Goal: Information Seeking & Learning: Find specific fact

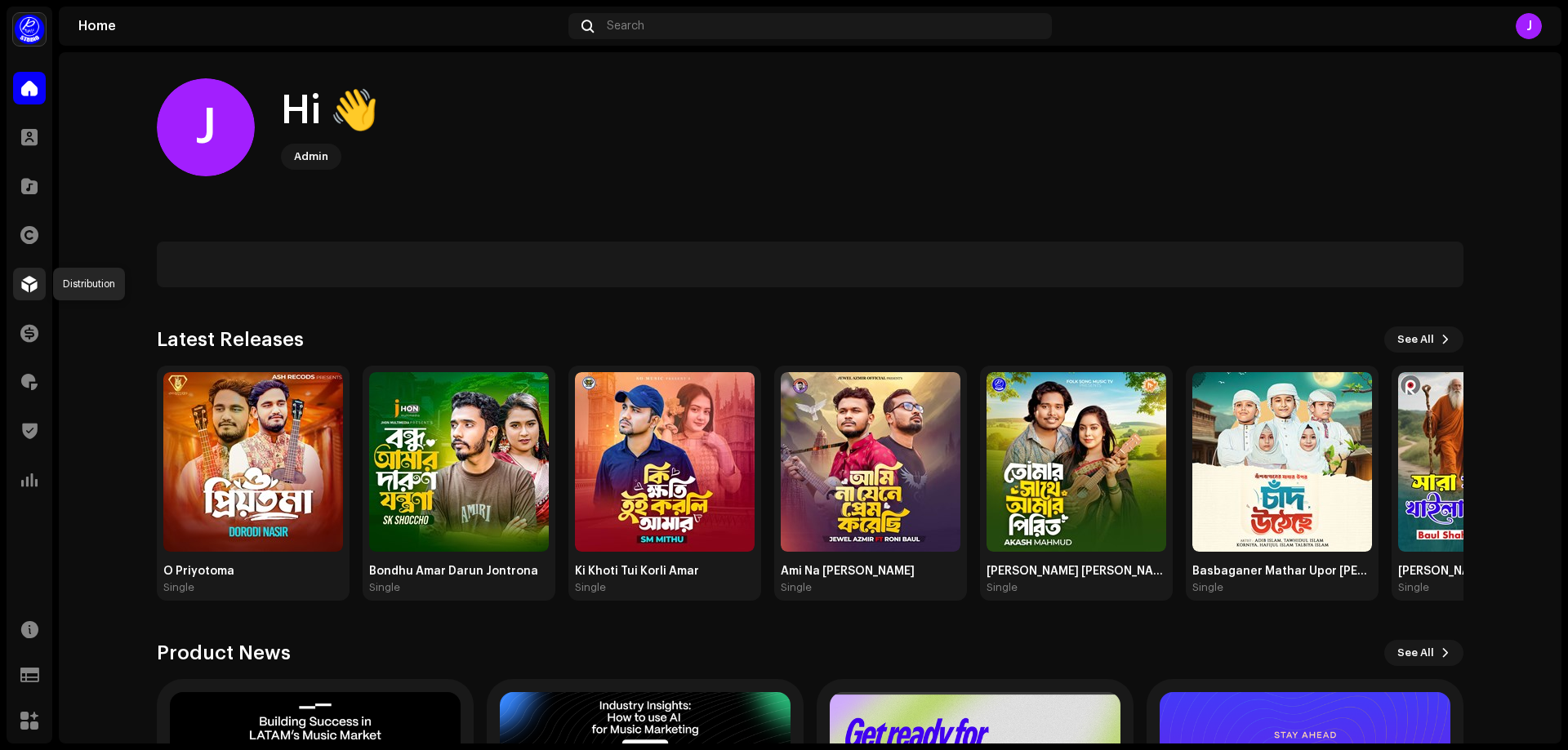
click at [21, 285] on span at bounding box center [29, 284] width 16 height 13
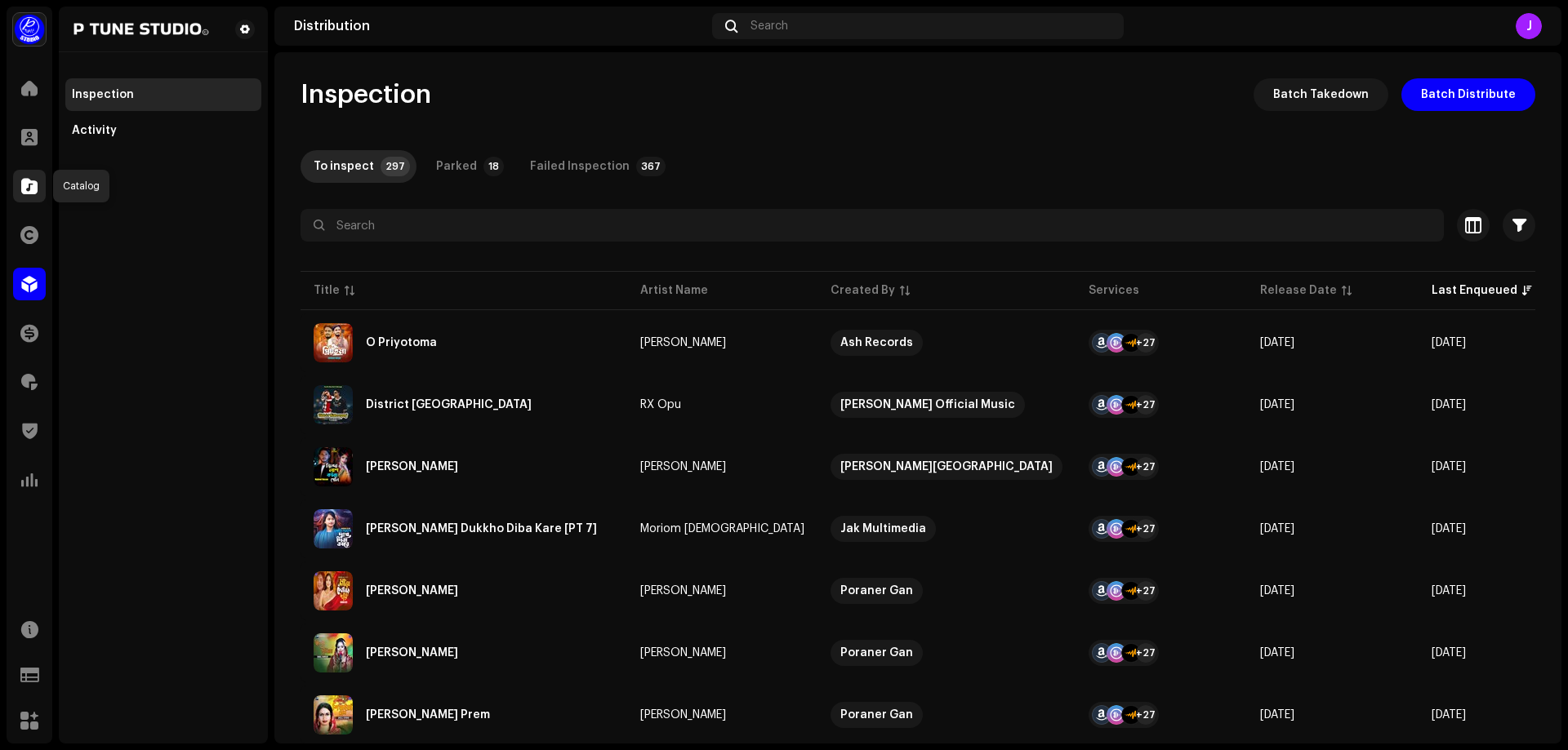
click at [25, 187] on span at bounding box center [29, 186] width 16 height 13
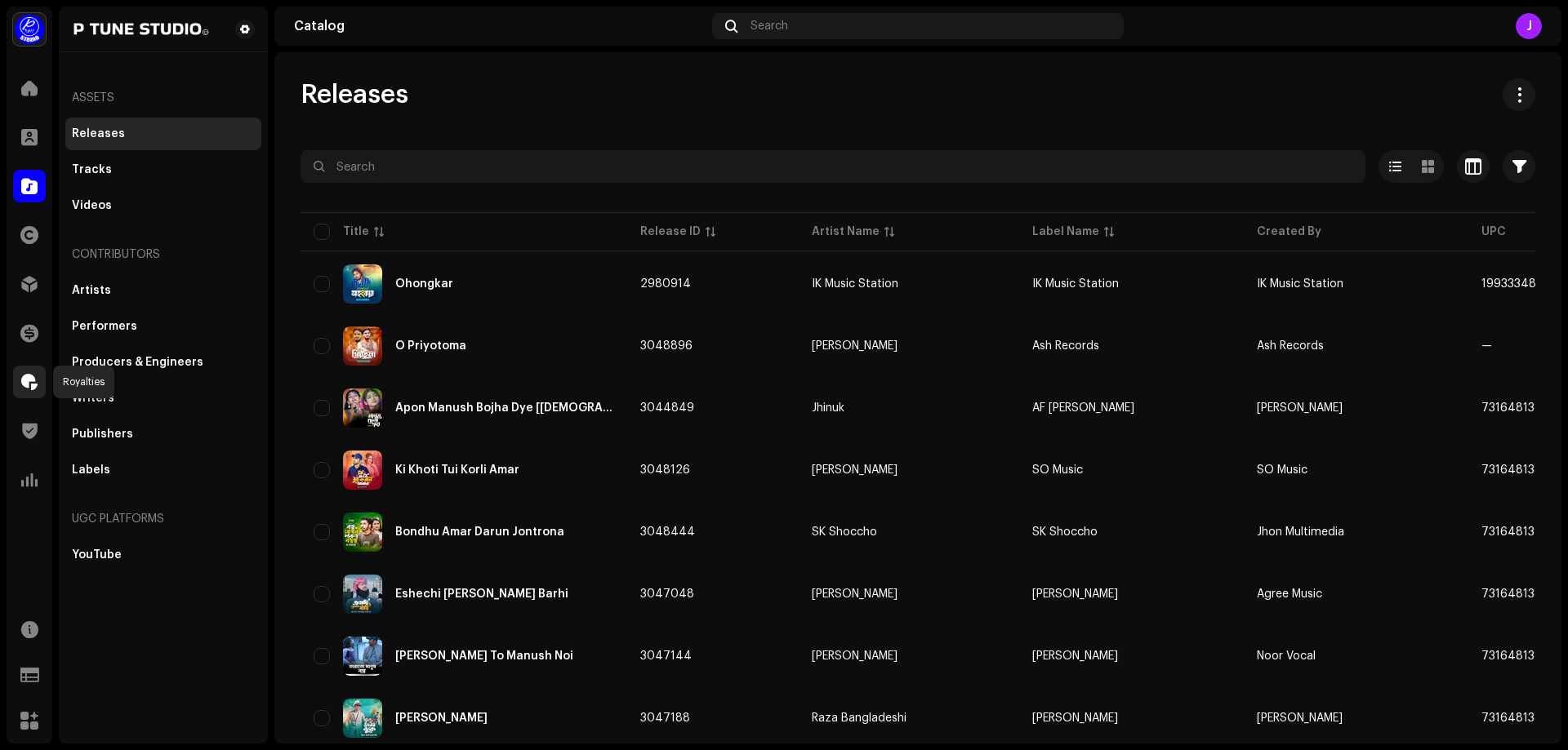
click at [27, 381] on span at bounding box center [29, 382] width 16 height 13
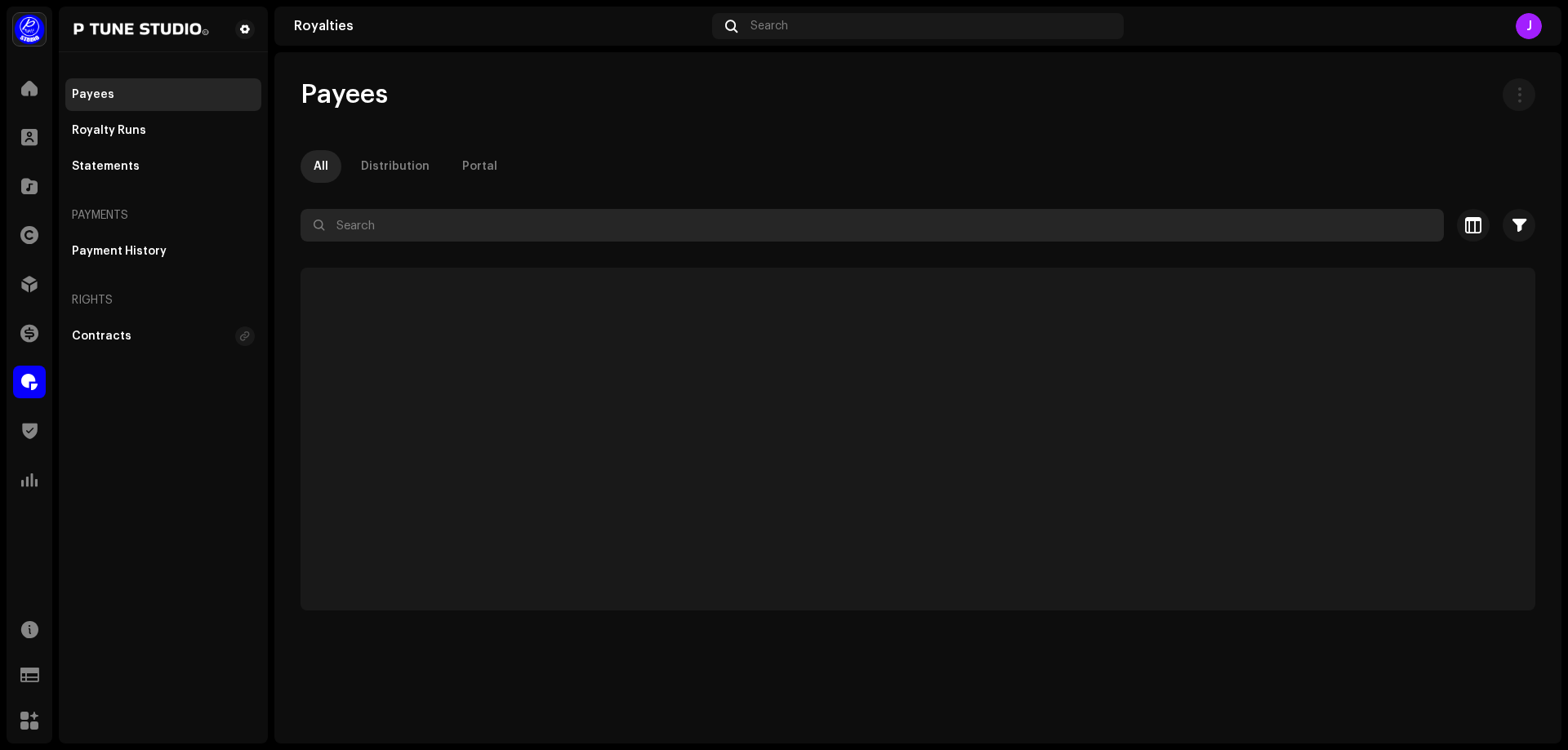
click at [408, 226] on input "text" at bounding box center [872, 225] width 1143 height 33
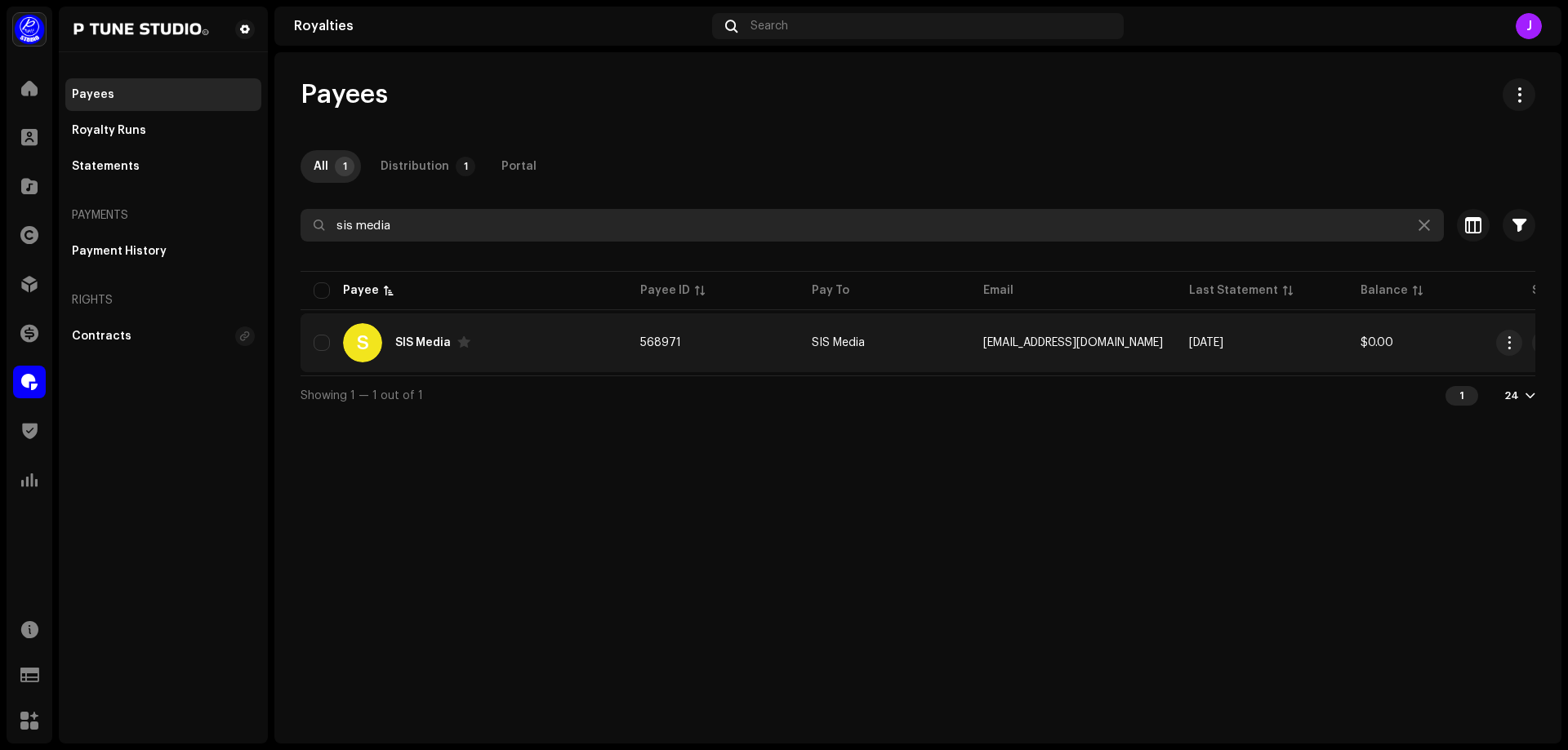
type input "sis media"
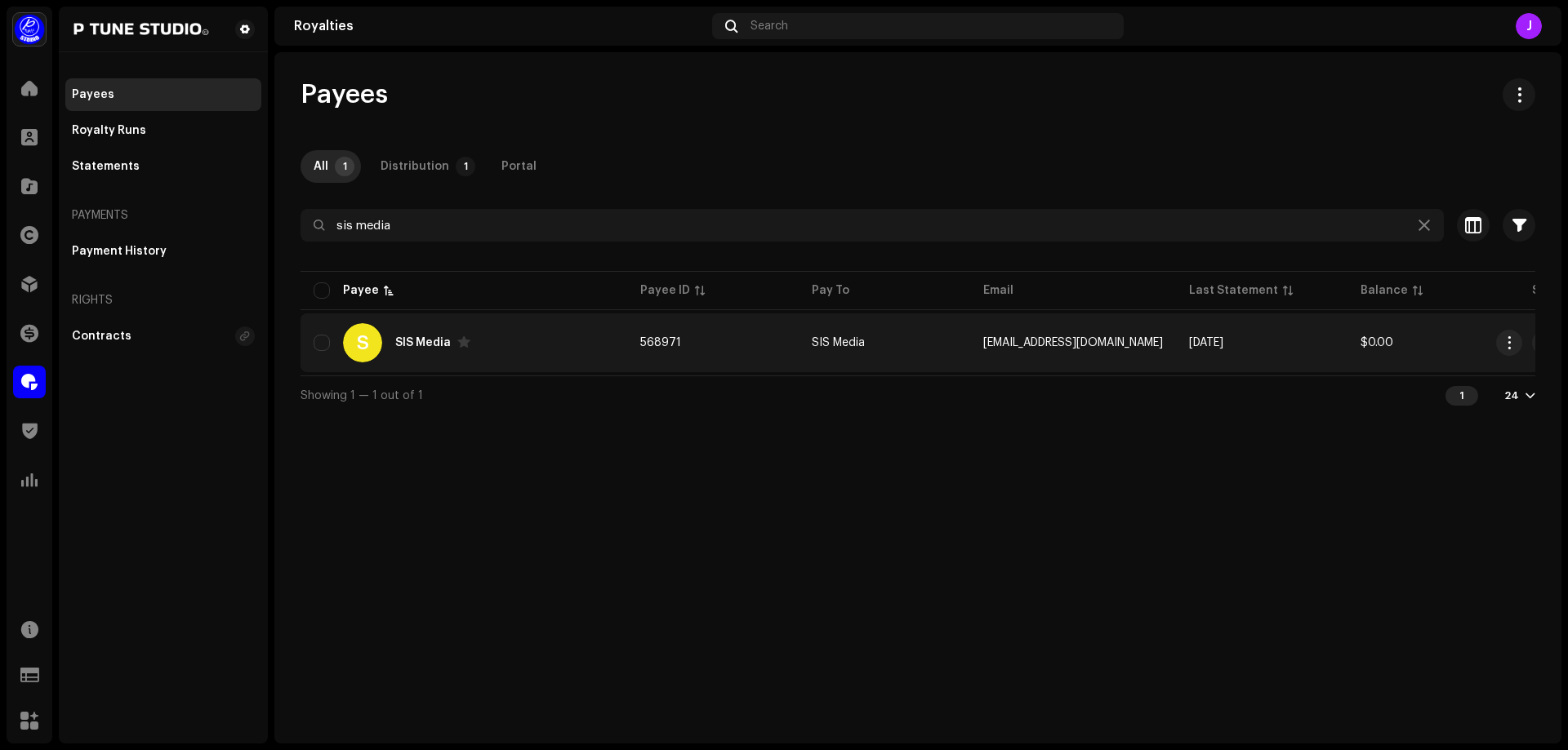
copy tr "568971"
drag, startPoint x: 689, startPoint y: 346, endPoint x: 607, endPoint y: 342, distance: 82.1
click at [607, 342] on tr "S SIS Media 568971 SIS Media [EMAIL_ADDRESS][DOMAIN_NAME] [DATE] $0.00 Payment …" at bounding box center [1000, 343] width 1399 height 59
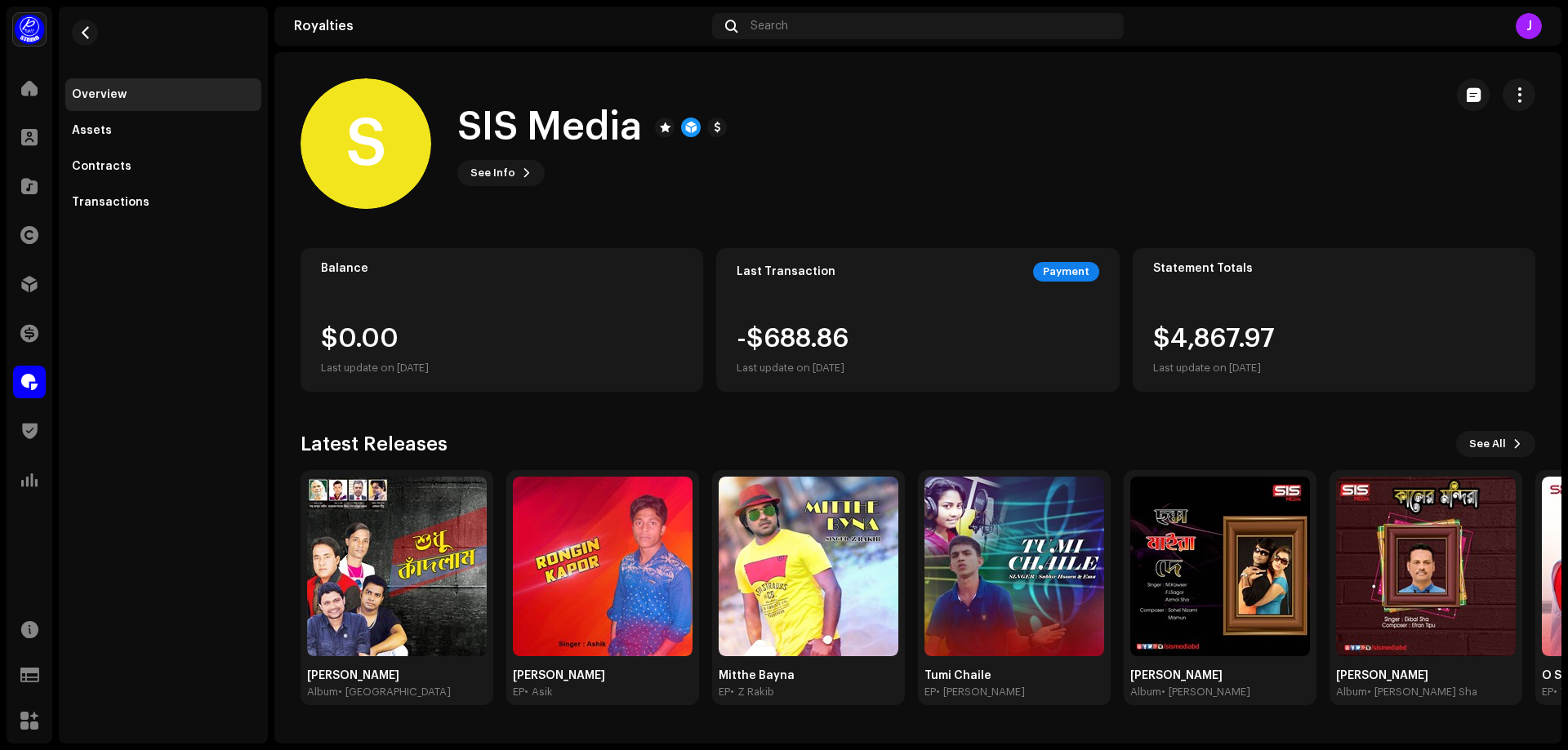
click at [880, 206] on div "S SIS Media See Info" at bounding box center [865, 144] width 1130 height 131
click at [115, 162] on div "Contracts" at bounding box center [101, 167] width 60 height 13
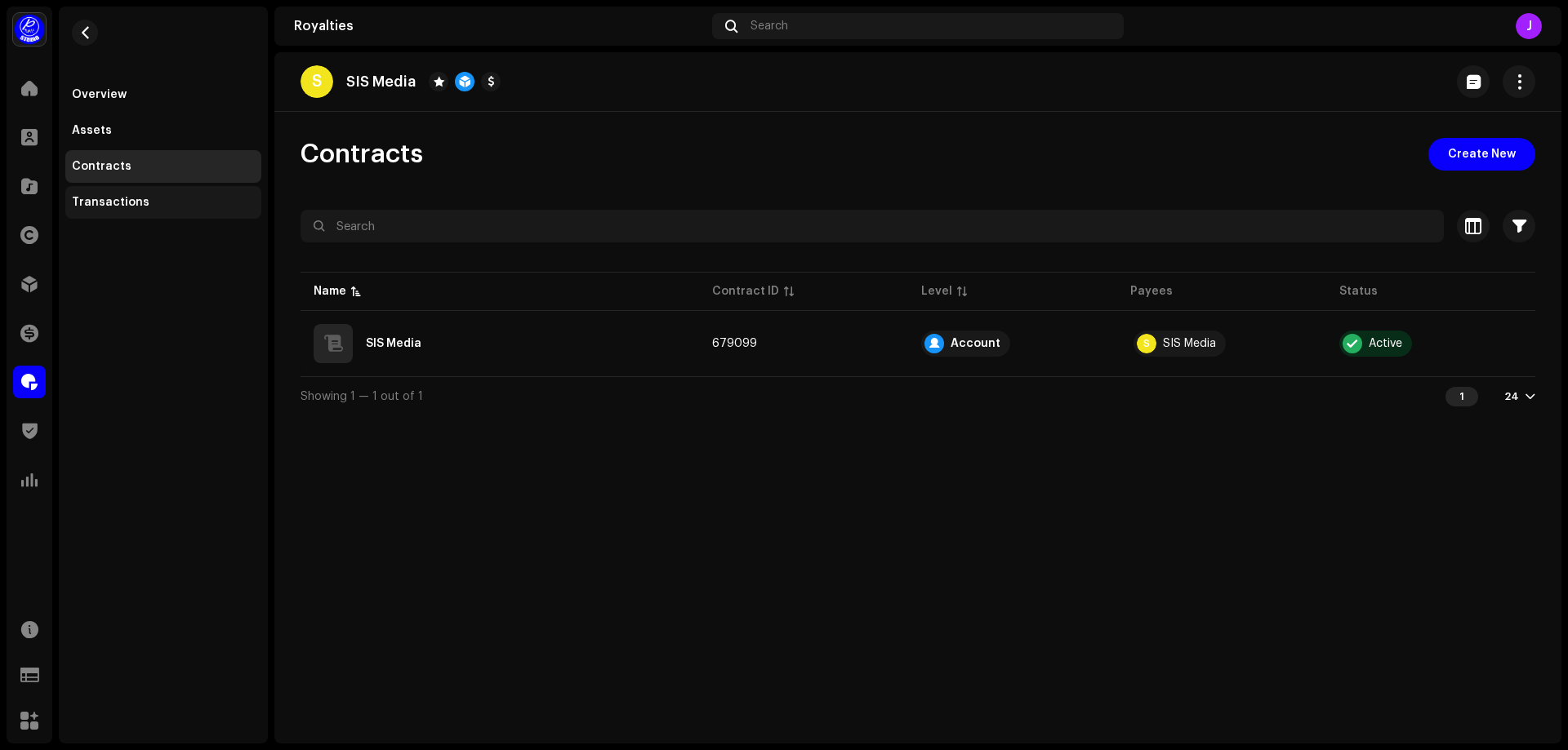
click at [127, 207] on div "Transactions" at bounding box center [110, 203] width 78 height 13
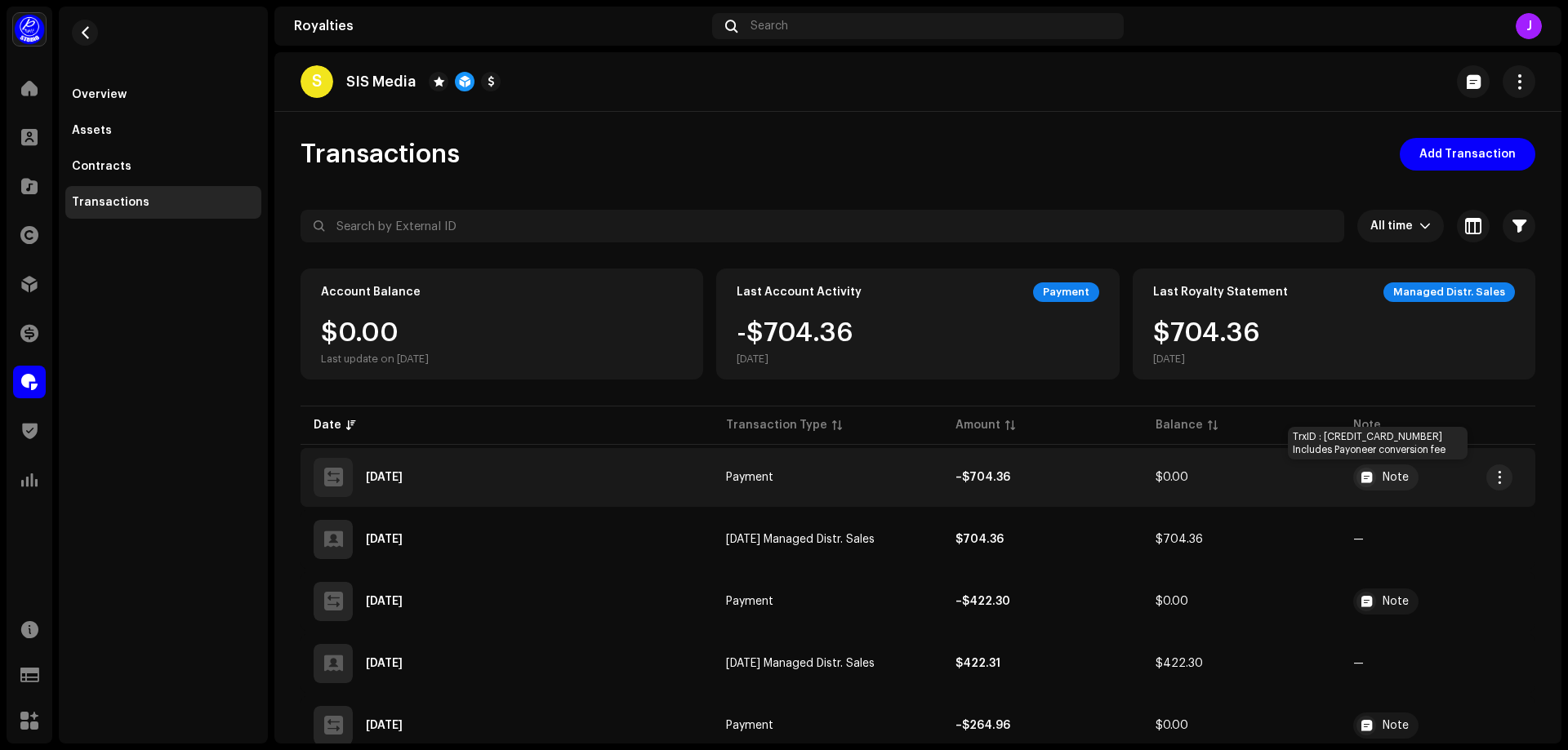
click at [1383, 473] on div "Note" at bounding box center [1396, 478] width 26 height 11
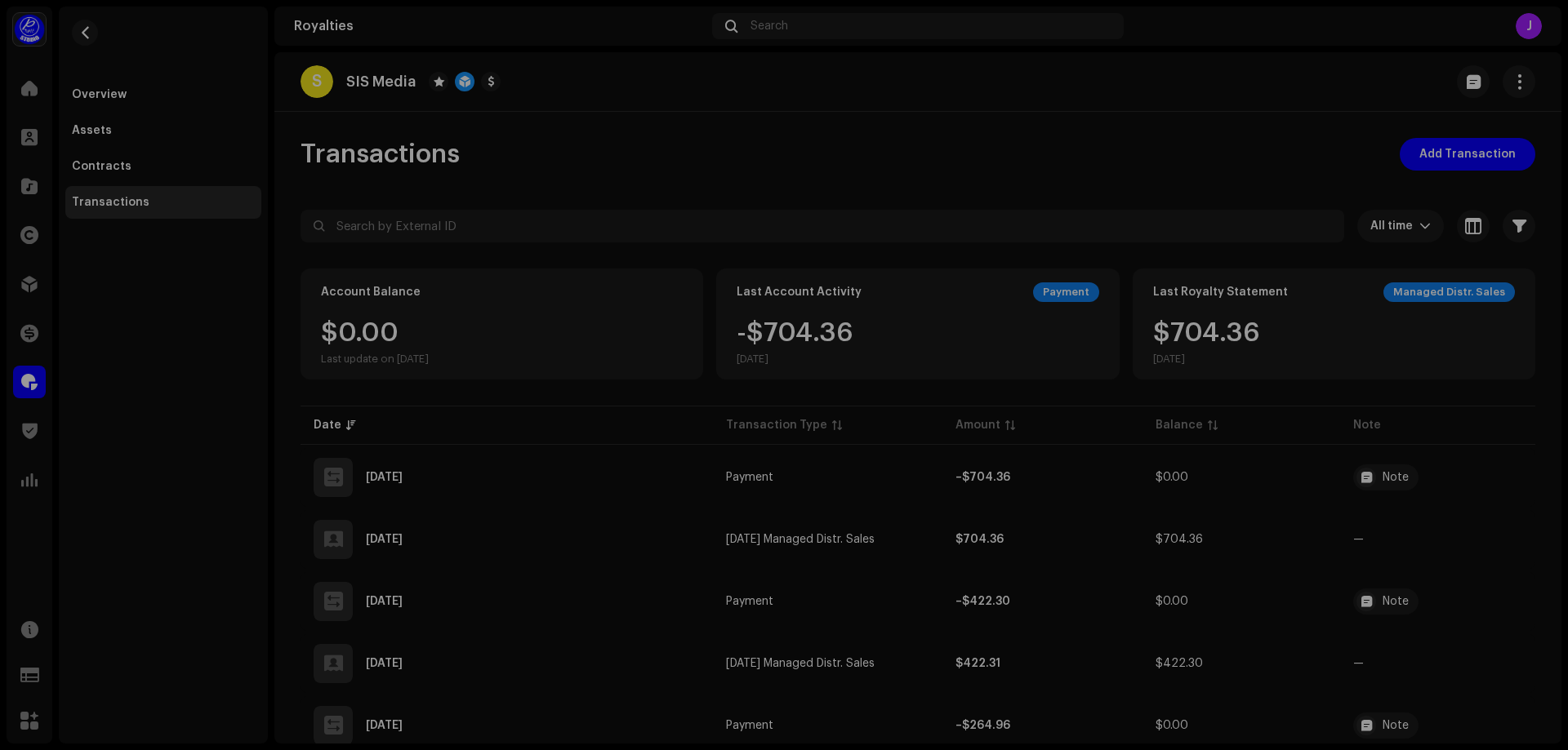
click at [932, 154] on div "Transaction Details Transaction Type Payment Entry Amount – $704.36 Entry Date …" at bounding box center [784, 375] width 1568 height 750
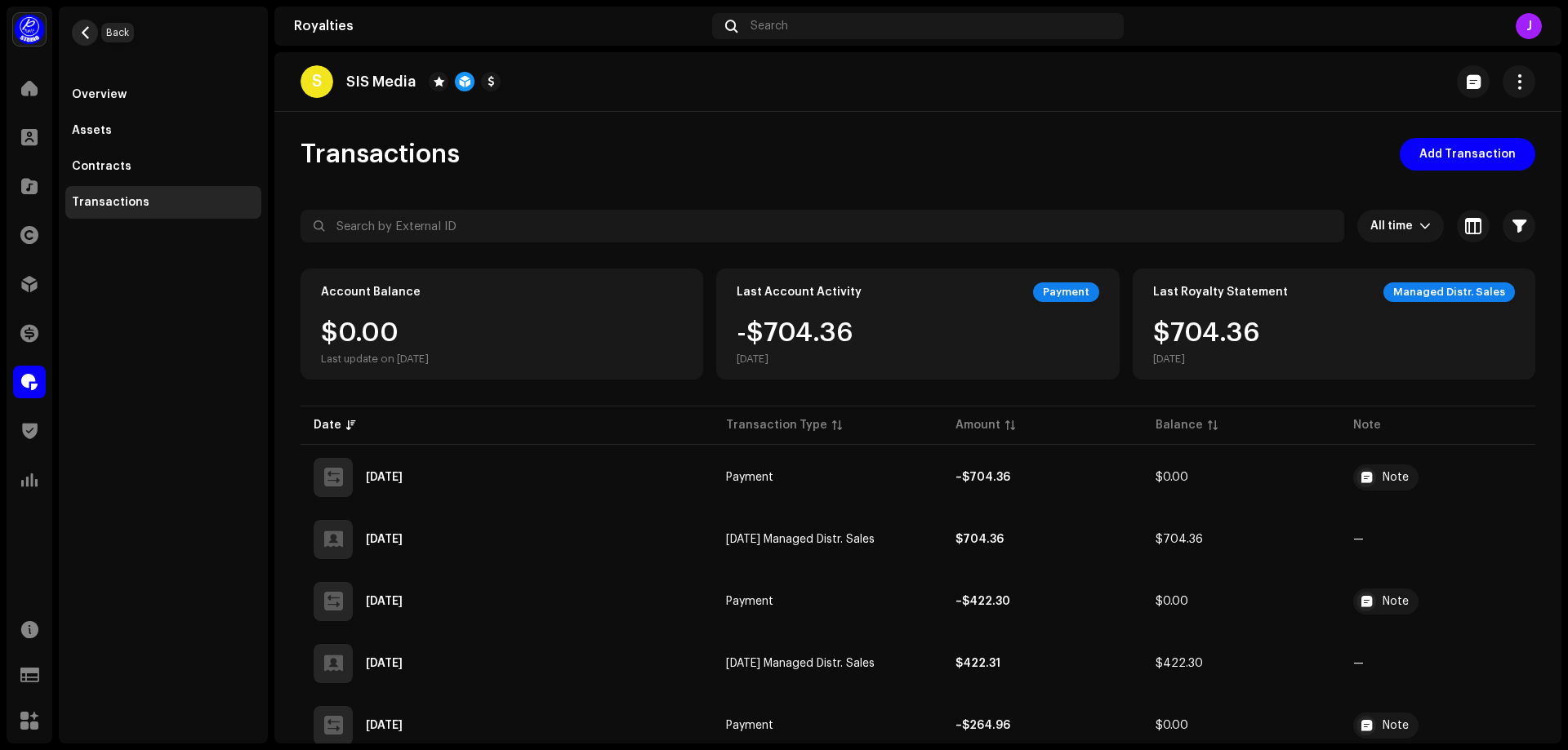
click at [79, 29] on span "button" at bounding box center [85, 33] width 12 height 13
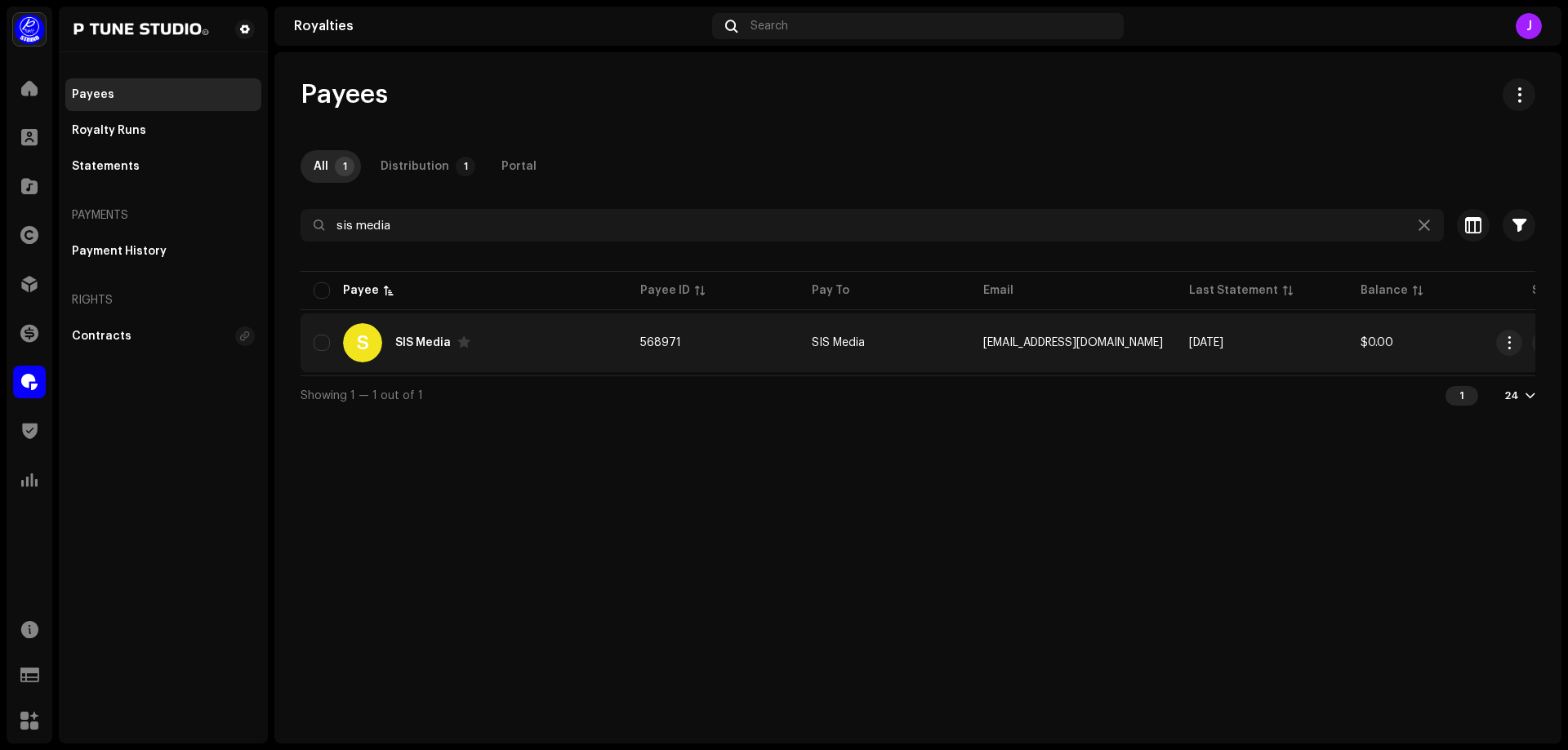
drag, startPoint x: 695, startPoint y: 340, endPoint x: 627, endPoint y: 337, distance: 68.1
click at [627, 337] on td "568971" at bounding box center [713, 343] width 172 height 59
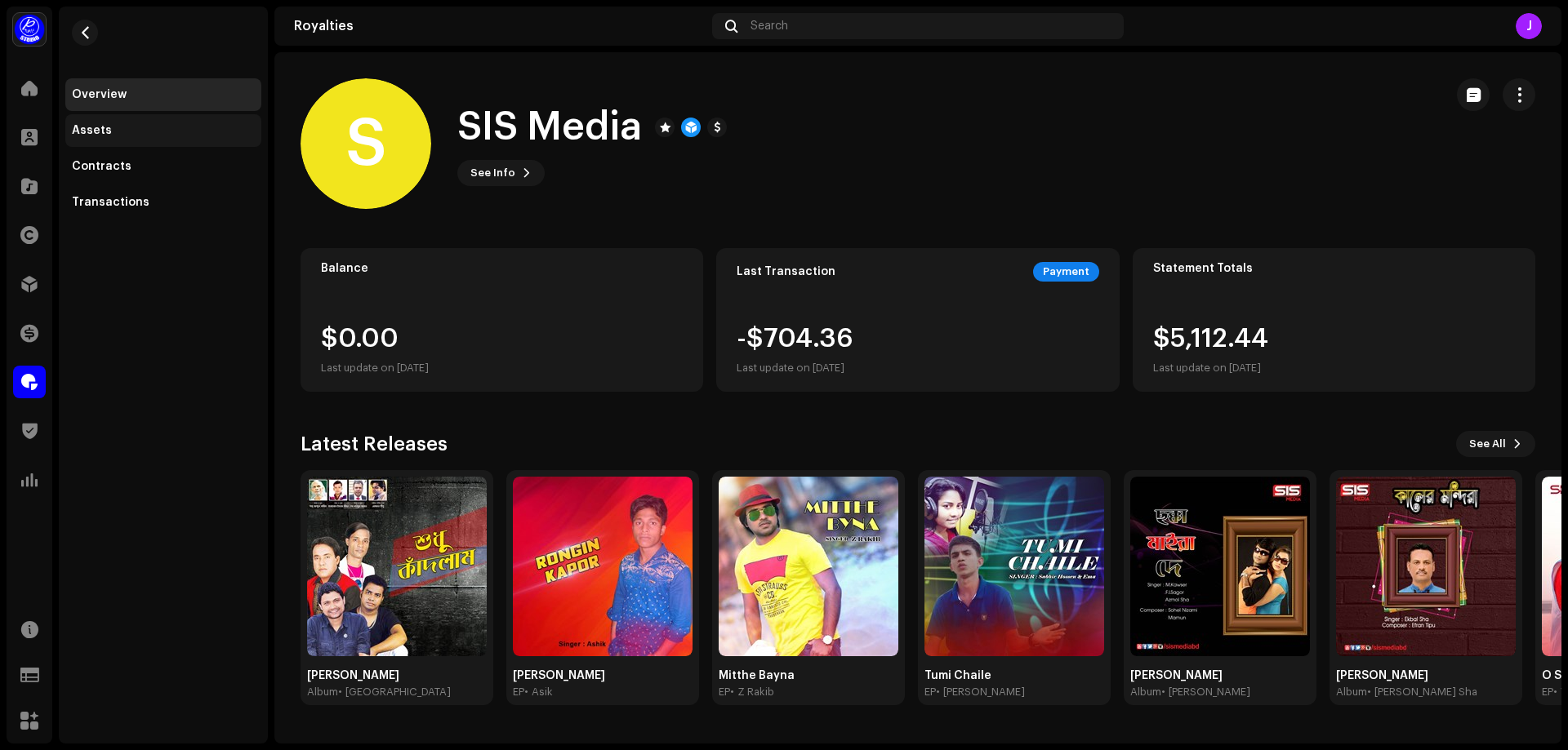
click at [94, 125] on div "Assets" at bounding box center [92, 131] width 40 height 13
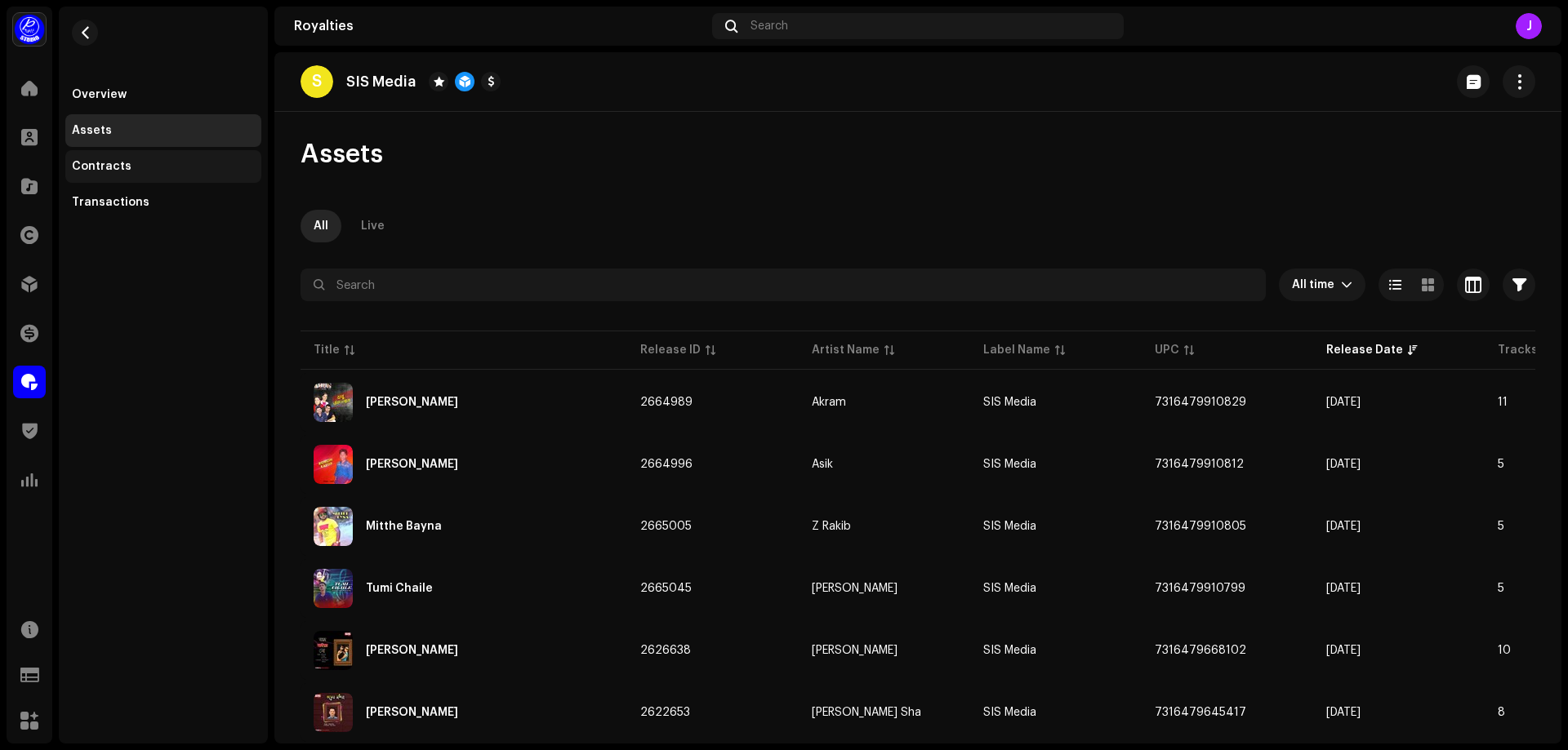
click at [103, 175] on div "Contracts" at bounding box center [163, 167] width 196 height 33
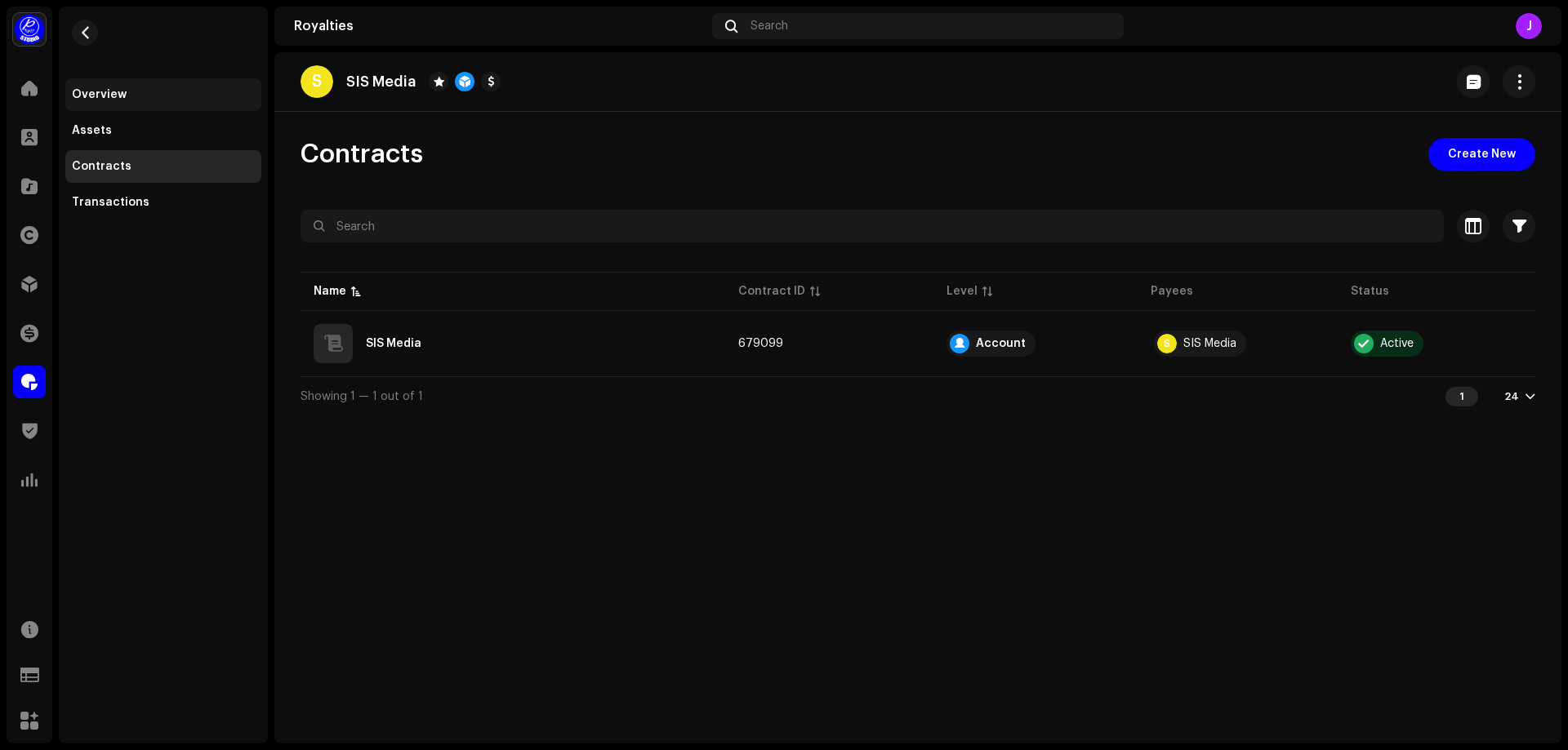
click at [125, 91] on div "Overview" at bounding box center [163, 95] width 183 height 13
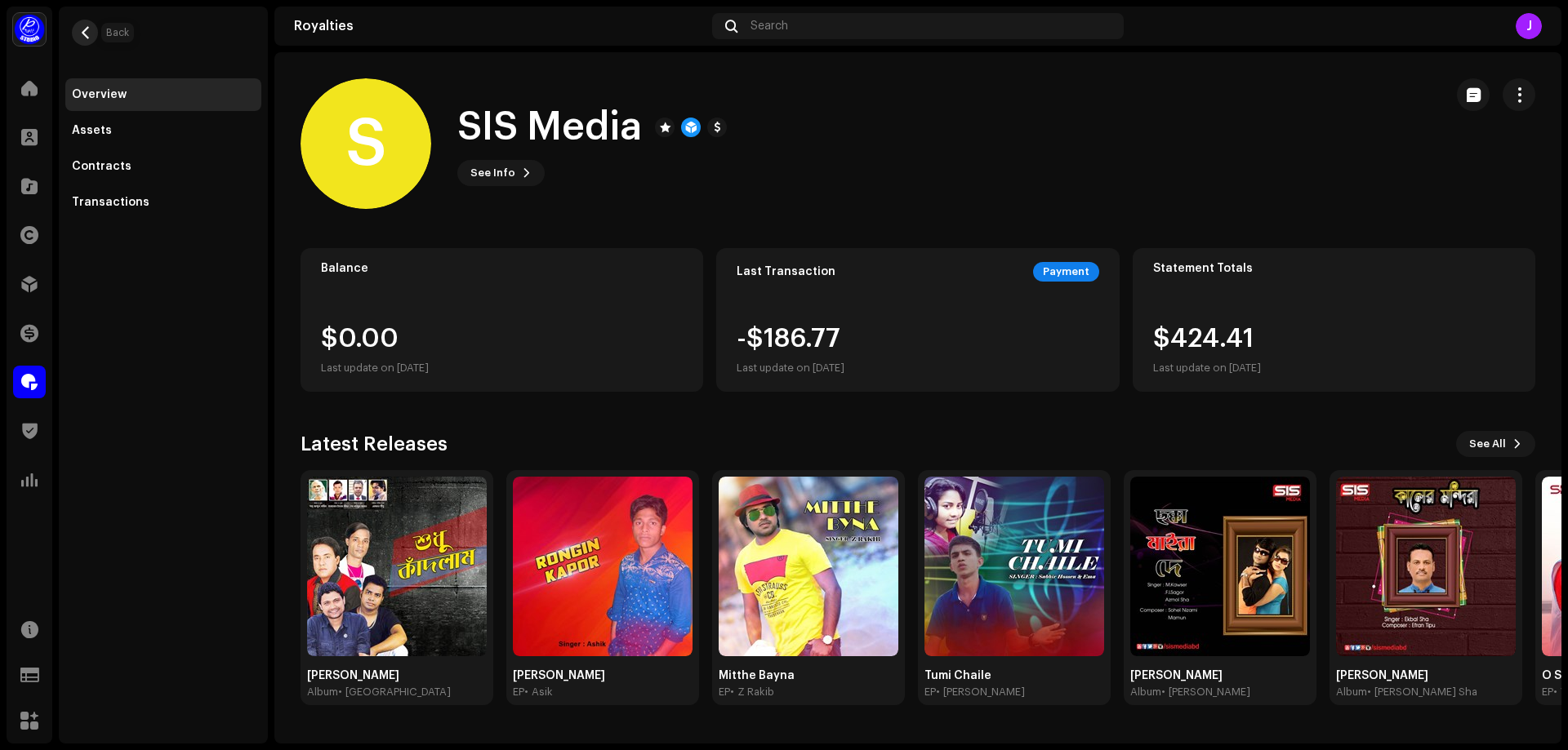
click at [86, 29] on span "button" at bounding box center [85, 33] width 12 height 13
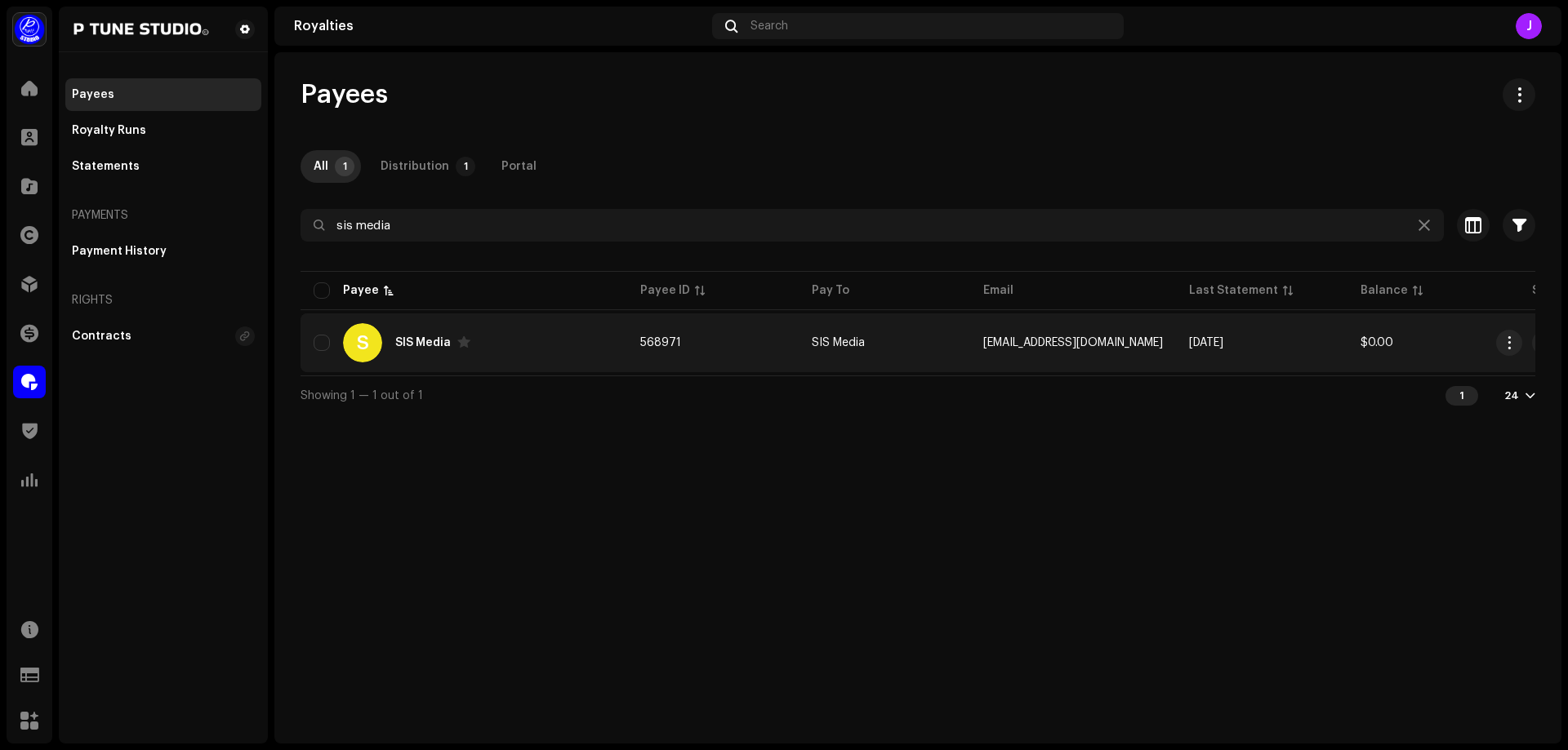
copy tr "568971"
drag, startPoint x: 683, startPoint y: 344, endPoint x: 622, endPoint y: 356, distance: 62.2
click at [622, 356] on tr "S SIS Media 568971 SIS Media [EMAIL_ADDRESS][DOMAIN_NAME] [DATE] $0.00 Payment …" at bounding box center [1000, 343] width 1399 height 59
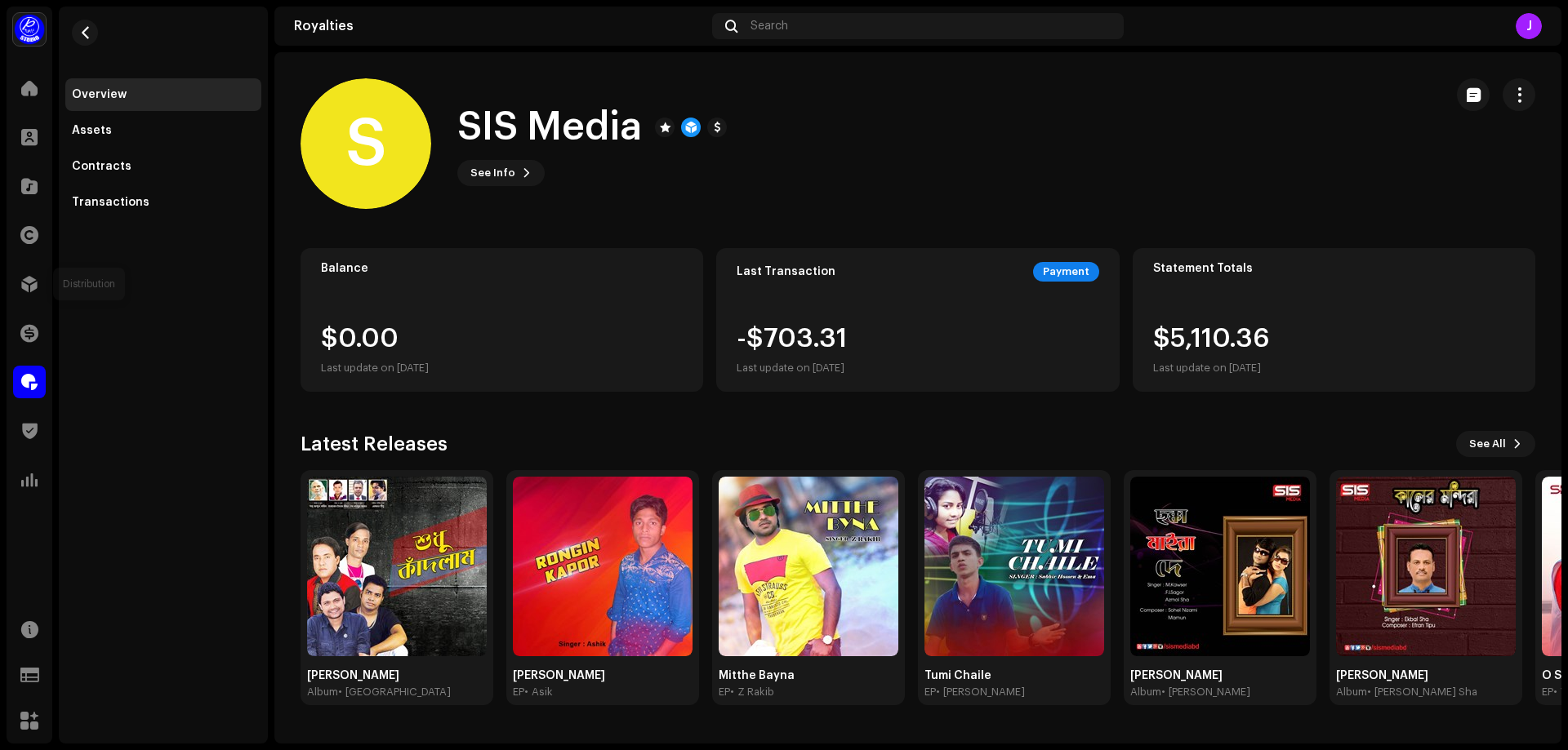
click at [28, 283] on span at bounding box center [29, 284] width 16 height 13
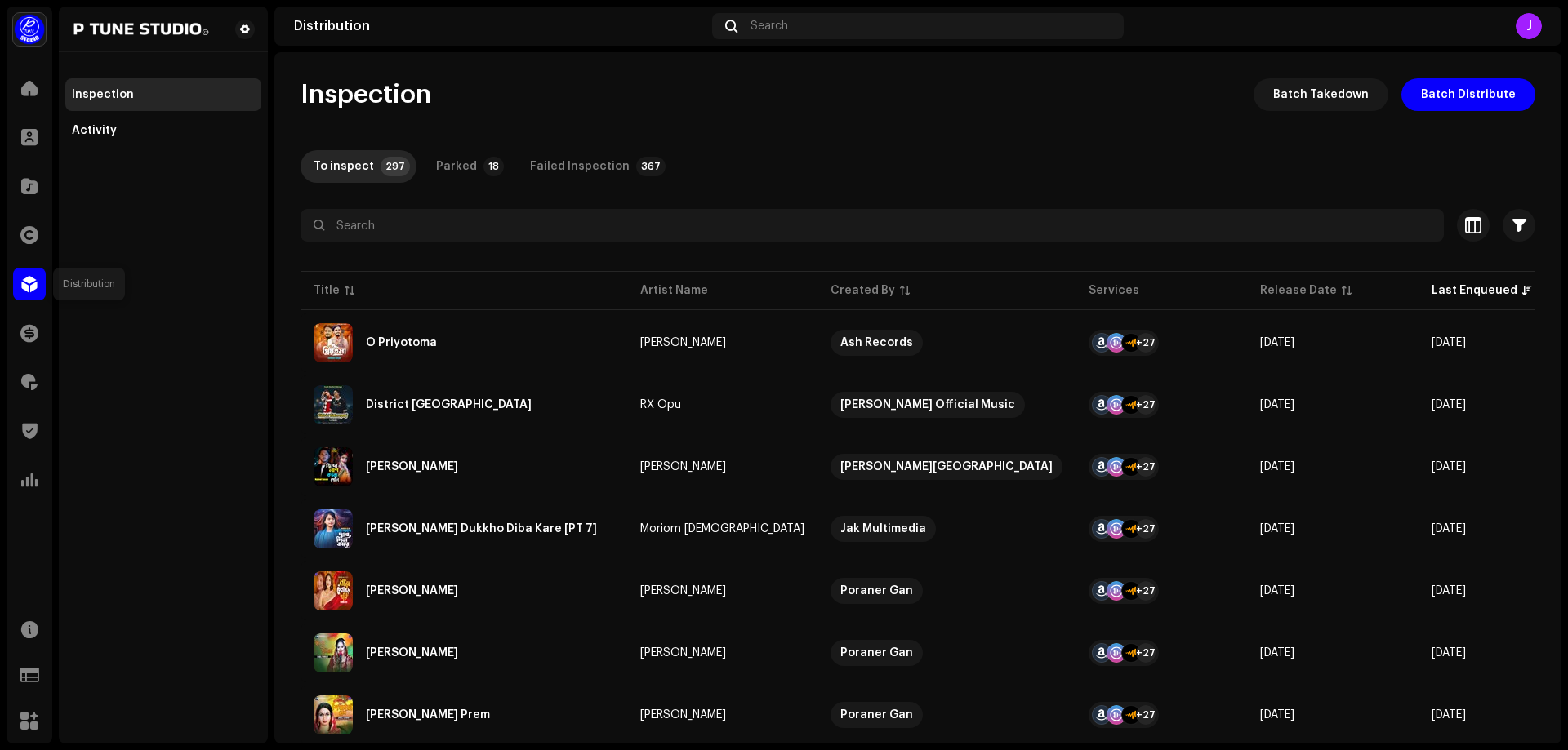
click at [42, 278] on div at bounding box center [29, 284] width 33 height 33
click at [83, 132] on div "Activity" at bounding box center [94, 131] width 45 height 13
